Goal: Information Seeking & Learning: Learn about a topic

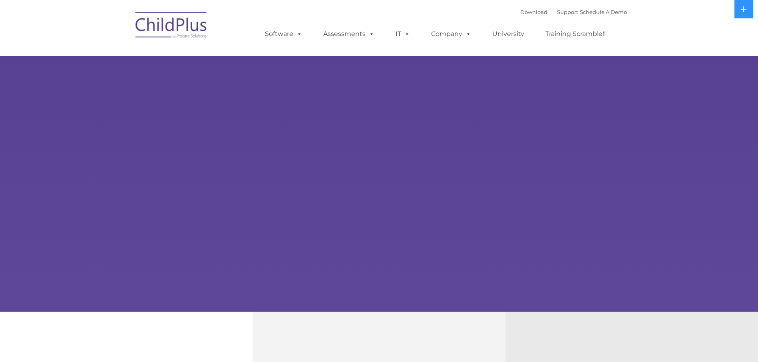
select select "MEDIUM"
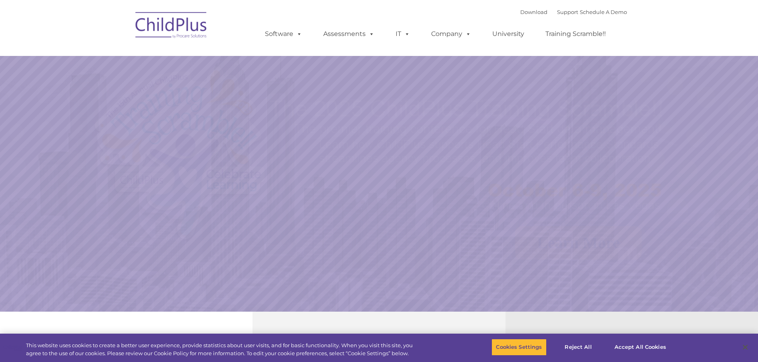
select select "MEDIUM"
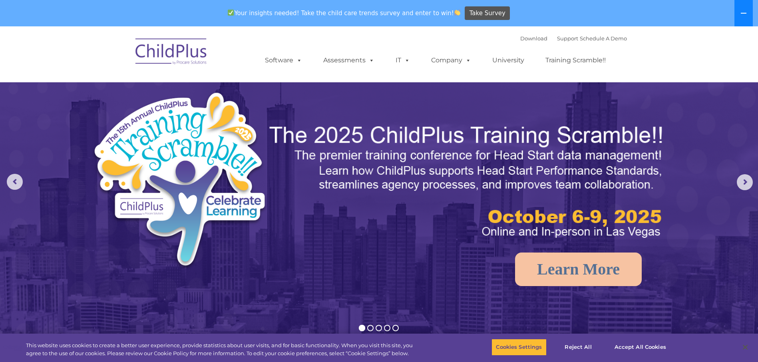
click at [739, 9] on button at bounding box center [744, 13] width 18 height 26
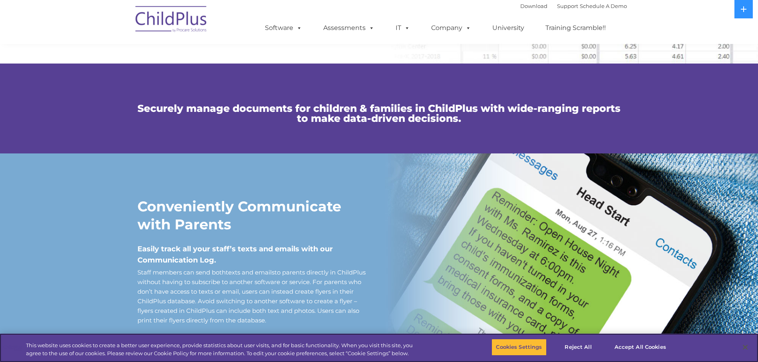
scroll to position [530, 0]
click at [582, 349] on button "Reject All" at bounding box center [579, 347] width 50 height 17
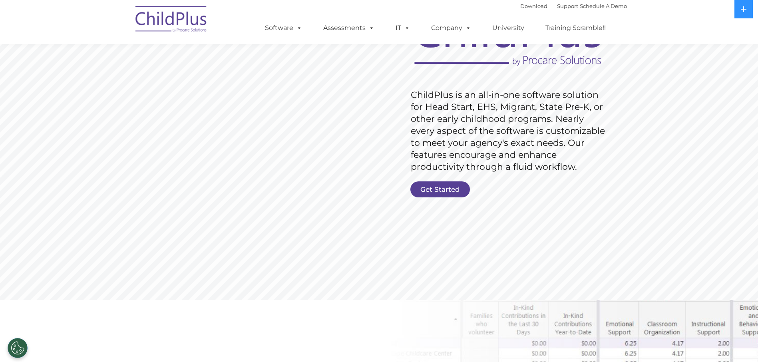
scroll to position [0, 0]
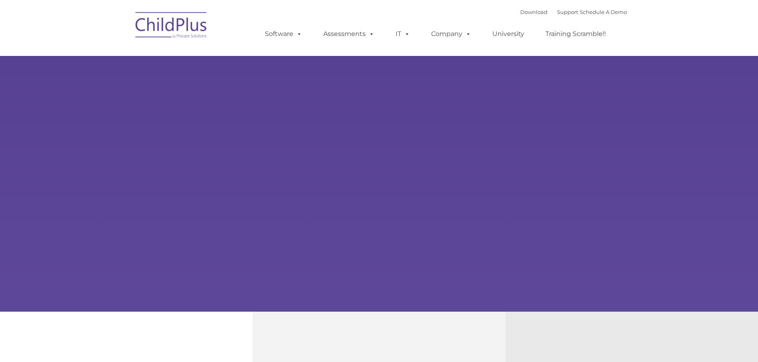
type input ""
select select "MEDIUM"
